Goal: Task Accomplishment & Management: Complete application form

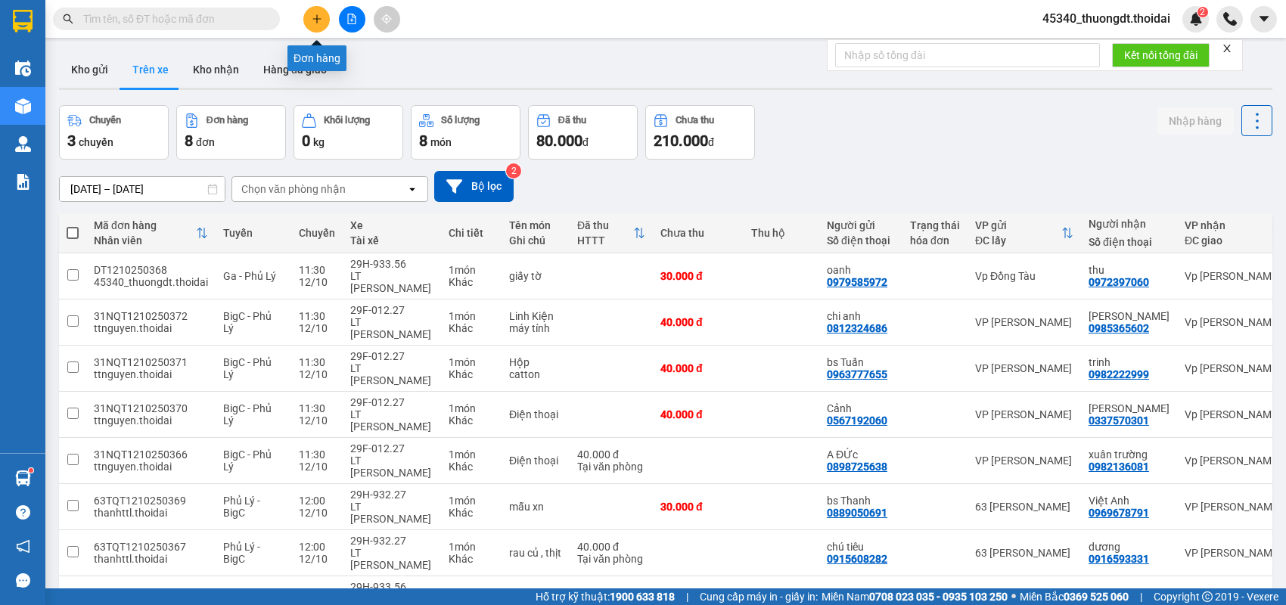
click at [316, 21] on icon "plus" at bounding box center [316, 18] width 1 height 8
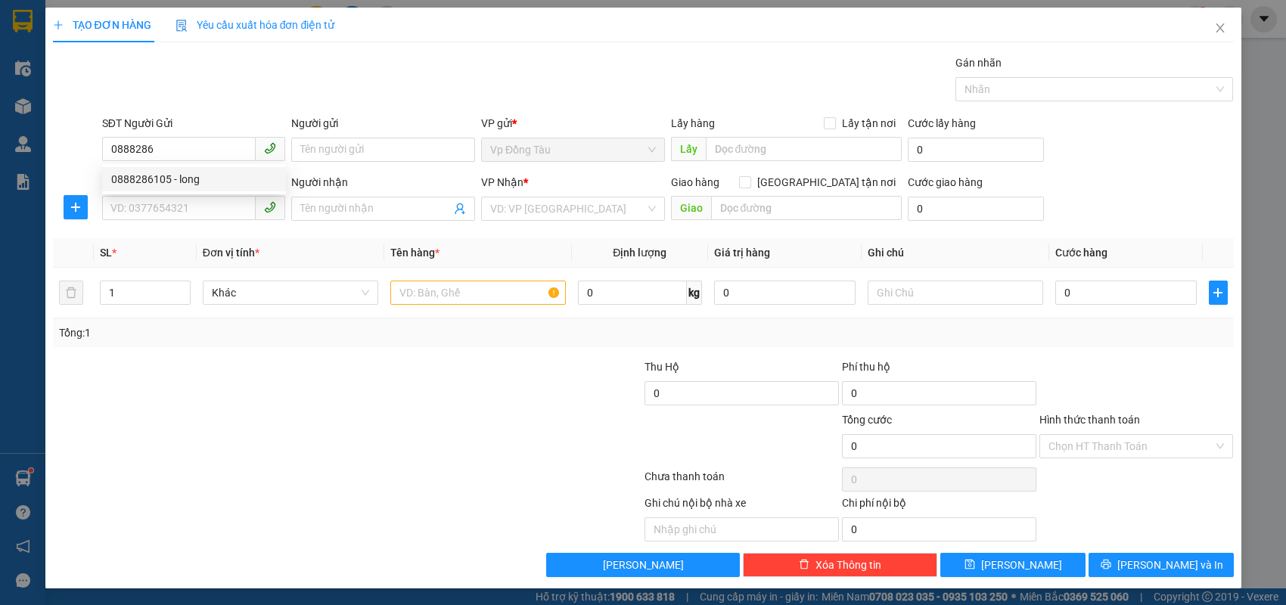
click at [191, 180] on div "0888286105 - long" at bounding box center [194, 179] width 166 height 17
type input "0888286105"
type input "long"
type input "0888286105"
click at [196, 196] on input "SĐT Người Nhận *" at bounding box center [179, 208] width 154 height 24
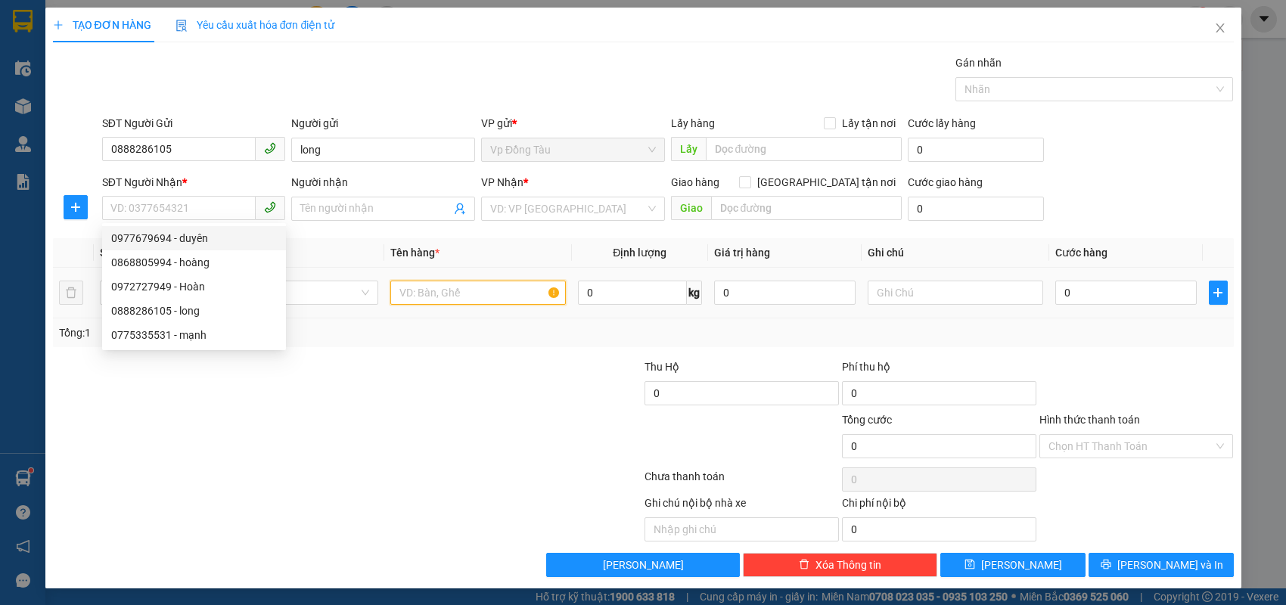
click at [486, 293] on input "text" at bounding box center [477, 293] width 175 height 24
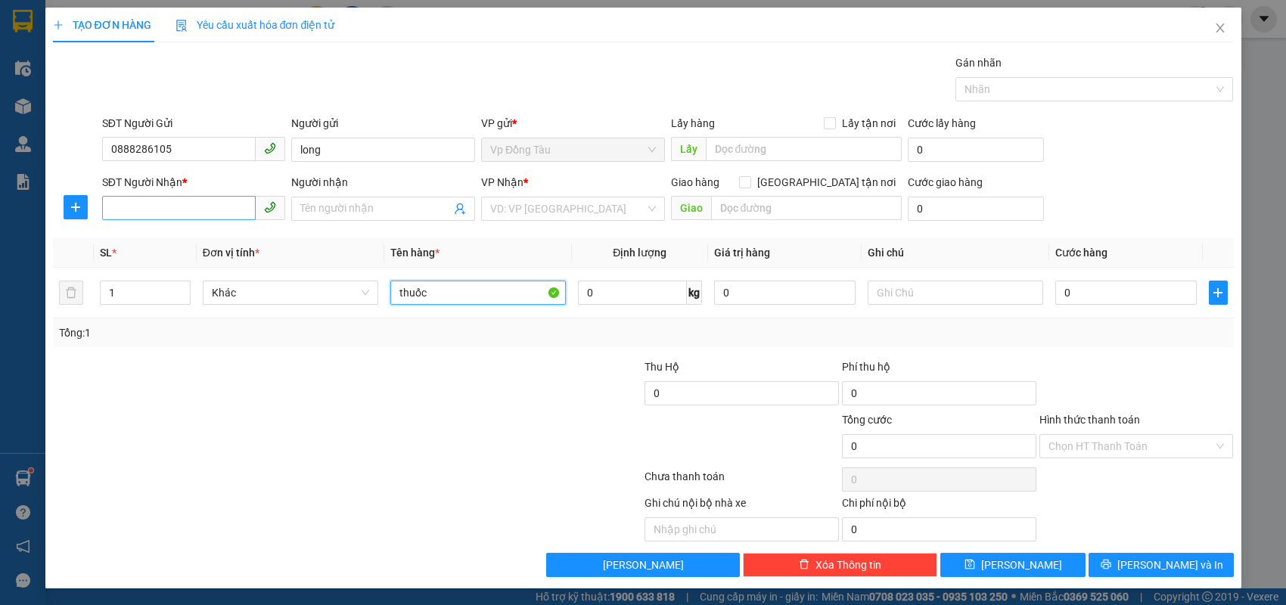
type input "thuốc"
click at [222, 209] on input "SĐT Người Nhận *" at bounding box center [179, 208] width 154 height 24
click at [258, 240] on div "0977679694 - duyên" at bounding box center [194, 238] width 166 height 17
type input "0977679694"
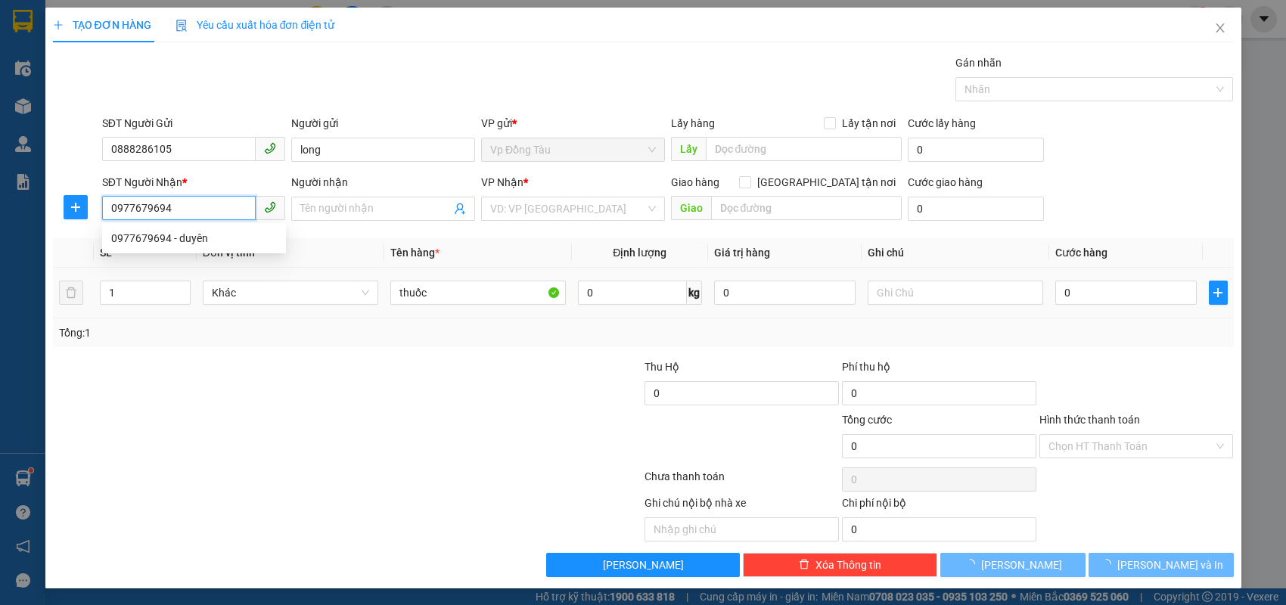
type input "duyên"
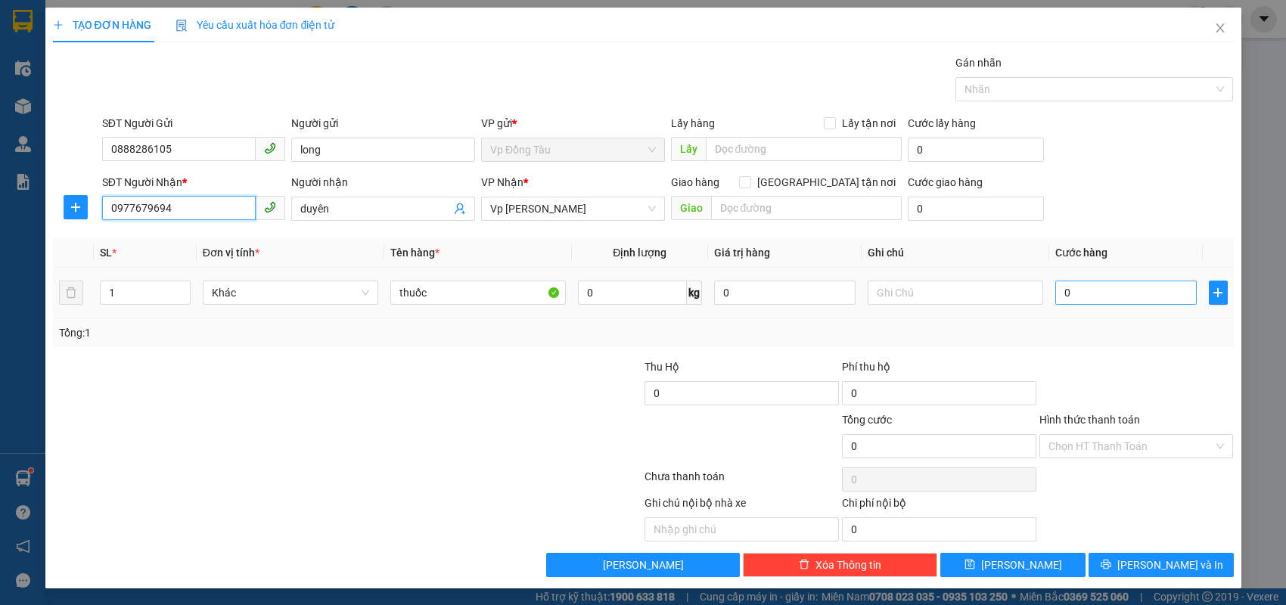
type input "0977679694"
click at [1135, 287] on input "0" at bounding box center [1125, 293] width 141 height 24
type input "3"
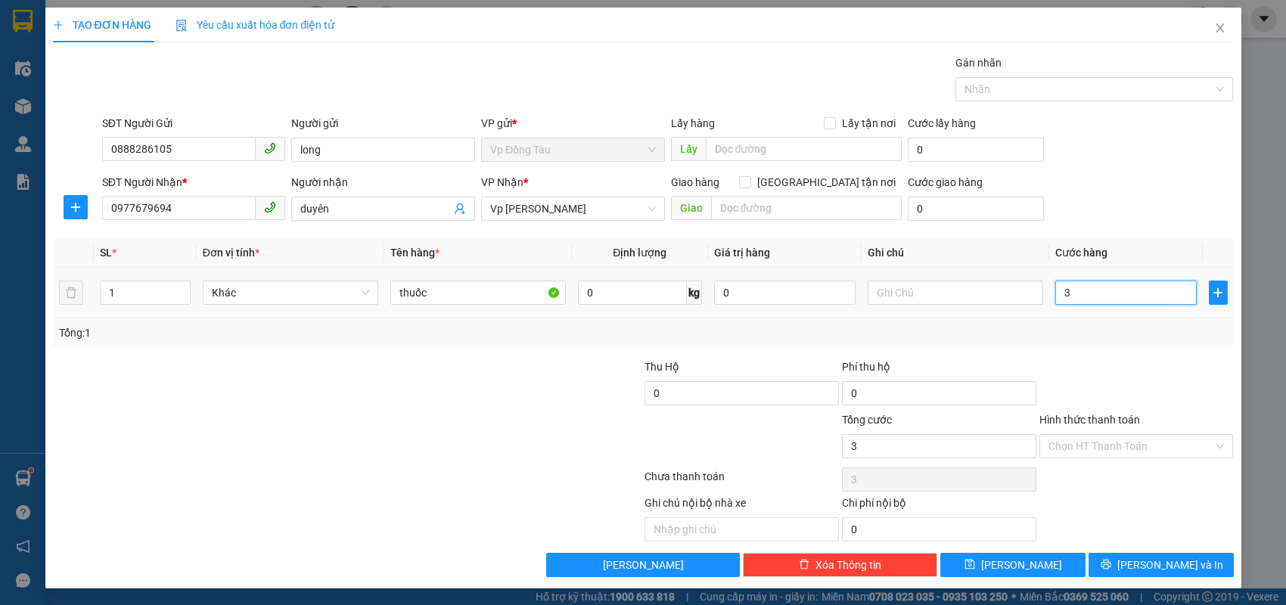
type input "30"
type input "30.000"
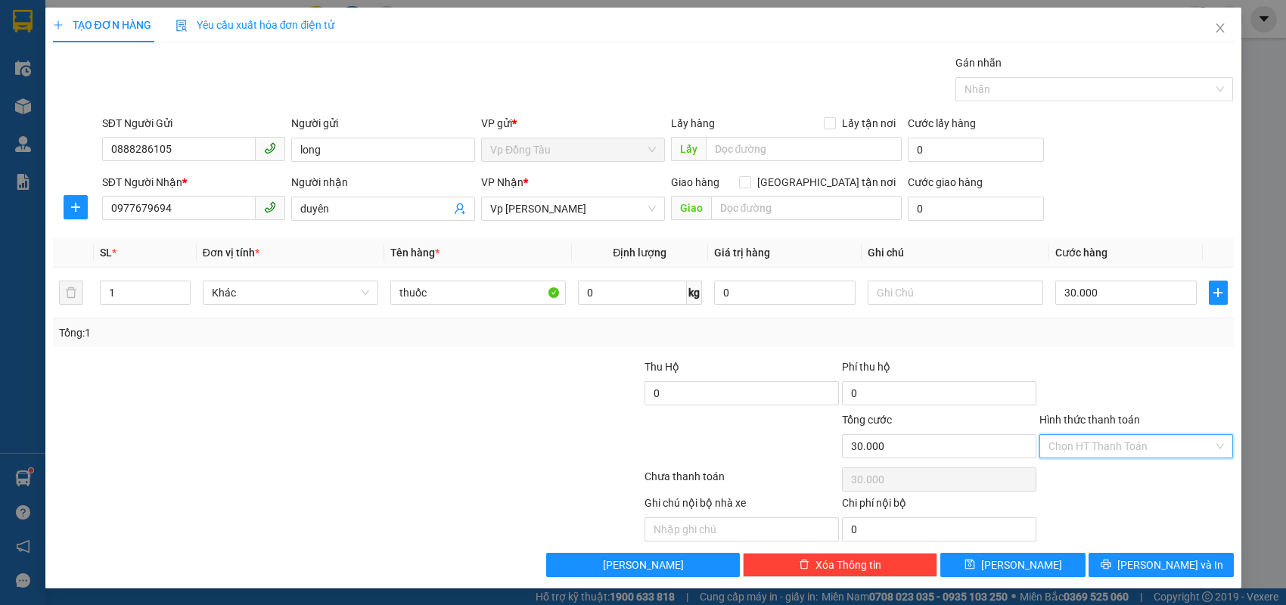
click at [1105, 450] on input "Hình thức thanh toán" at bounding box center [1131, 446] width 166 height 23
click at [1104, 476] on div "Tại văn phòng" at bounding box center [1136, 475] width 176 height 17
type input "0"
click at [1110, 561] on icon "printer" at bounding box center [1105, 565] width 10 height 10
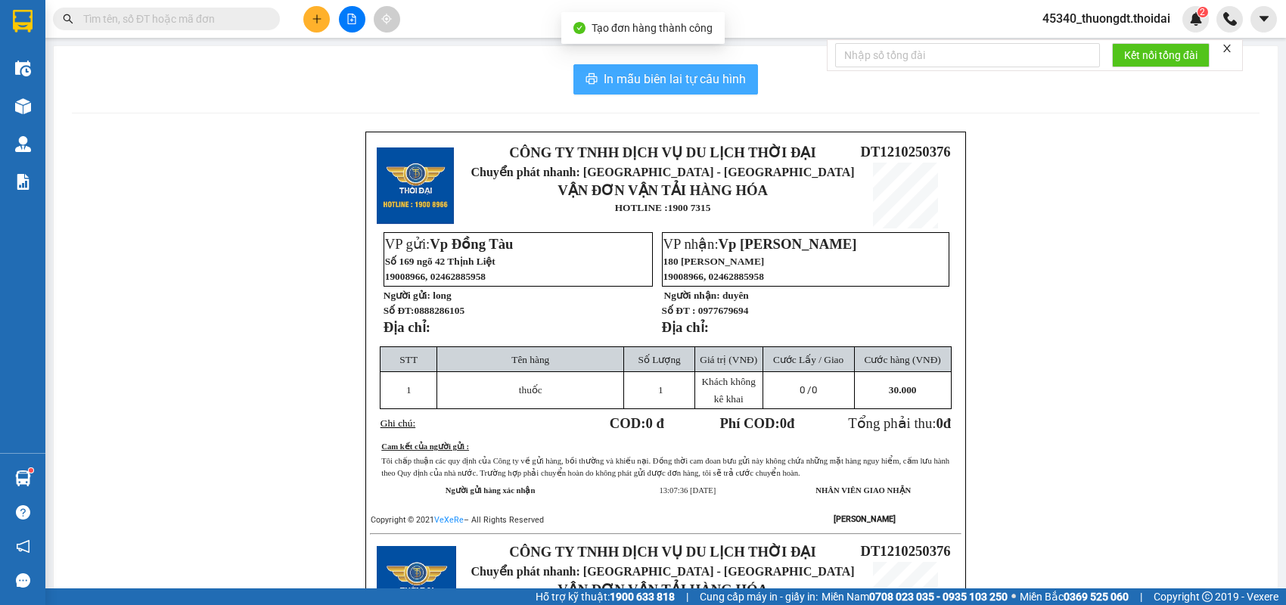
click at [632, 81] on span "In mẫu biên lai tự cấu hình" at bounding box center [675, 79] width 142 height 19
